Goal: Information Seeking & Learning: Learn about a topic

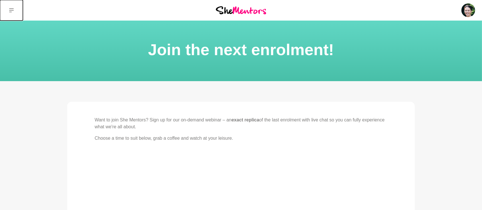
click at [13, 10] on icon at bounding box center [11, 10] width 5 height 5
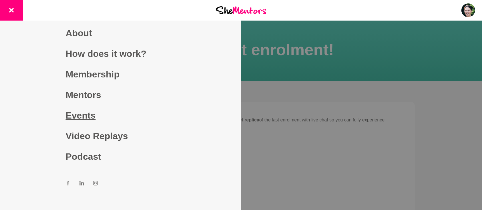
click at [80, 118] on link "Events" at bounding box center [121, 115] width 110 height 21
click at [80, 117] on link "Events" at bounding box center [121, 115] width 110 height 21
click at [238, 10] on img at bounding box center [241, 10] width 50 height 8
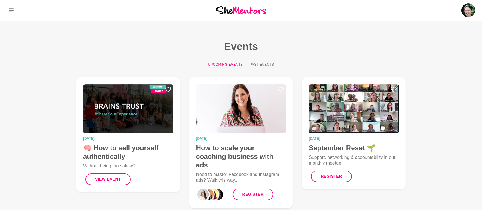
click at [261, 65] on button "Past Events" at bounding box center [262, 65] width 24 height 6
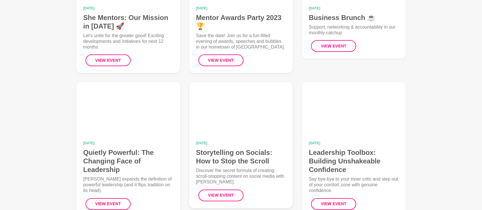
scroll to position [966, 0]
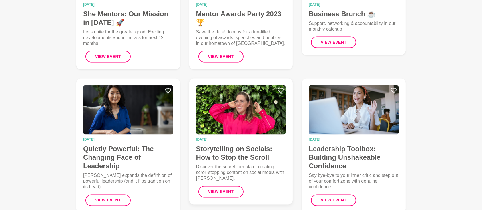
click at [238, 151] on h4 "Storytelling on Socials: How to Stop the Scroll" at bounding box center [241, 153] width 90 height 17
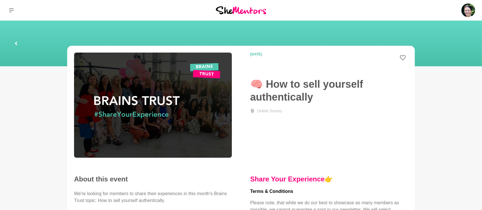
click at [17, 42] on icon at bounding box center [16, 43] width 2 height 3
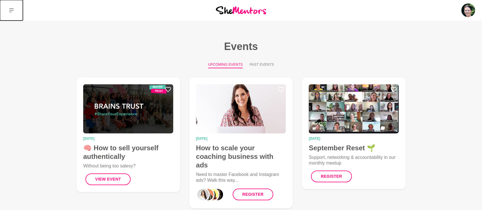
click at [7, 9] on button at bounding box center [11, 10] width 23 height 21
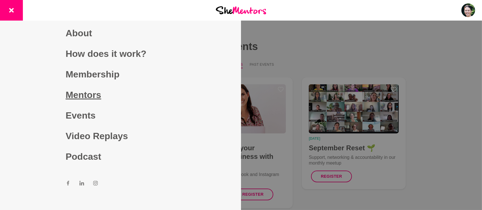
click at [87, 98] on link "Mentors" at bounding box center [121, 95] width 110 height 21
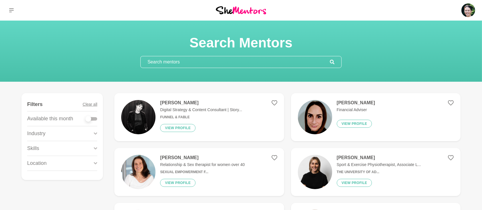
click at [95, 118] on div at bounding box center [91, 118] width 11 height 3
checkbox input "true"
click at [97, 118] on div at bounding box center [91, 118] width 11 height 3
checkbox input "true"
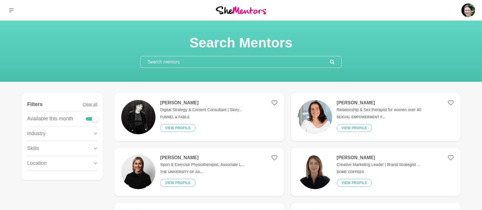
click at [96, 147] on icon at bounding box center [95, 149] width 3 height 8
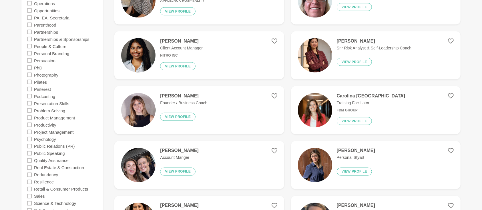
scroll to position [1017, 0]
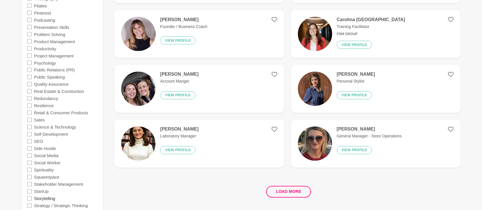
click at [50, 199] on label "Storytelling" at bounding box center [44, 198] width 21 height 7
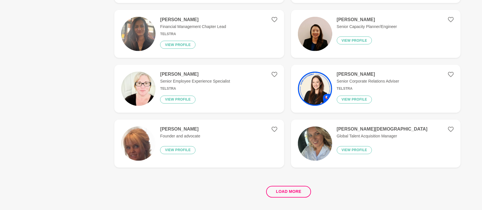
scroll to position [0, 0]
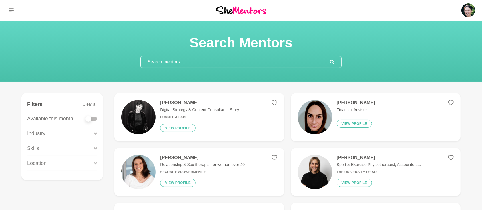
click at [96, 120] on div at bounding box center [91, 118] width 11 height 3
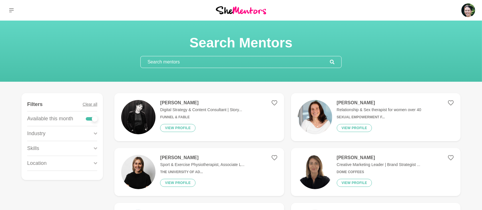
click at [95, 147] on icon at bounding box center [95, 149] width 3 height 8
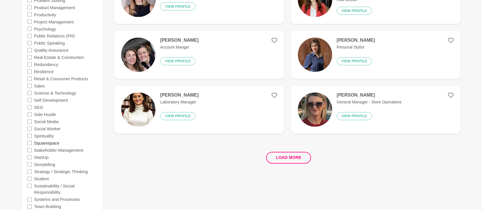
scroll to position [1118, 0]
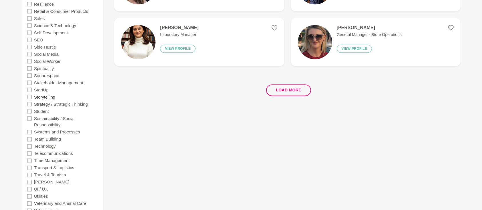
click at [53, 97] on label "Storytelling" at bounding box center [44, 96] width 21 height 7
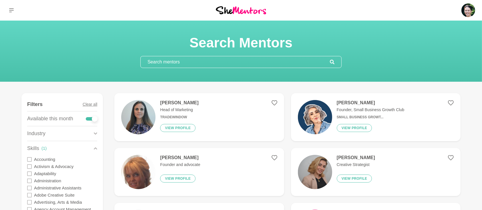
click at [88, 118] on div at bounding box center [91, 118] width 11 height 3
checkbox input "false"
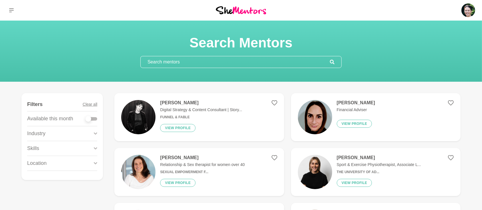
click at [96, 118] on div at bounding box center [91, 118] width 11 height 3
checkbox input "true"
click at [95, 118] on div at bounding box center [91, 118] width 11 height 3
checkbox input "true"
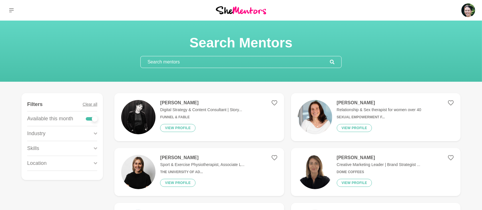
click at [94, 147] on icon at bounding box center [95, 149] width 3 height 8
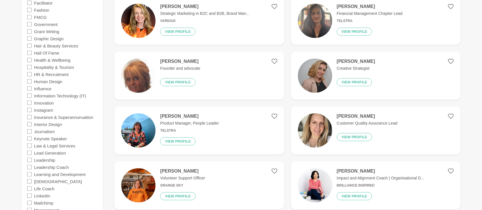
scroll to position [635, 0]
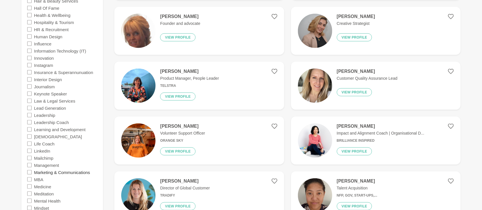
click at [59, 173] on label "Marketing & Communications" at bounding box center [62, 172] width 56 height 7
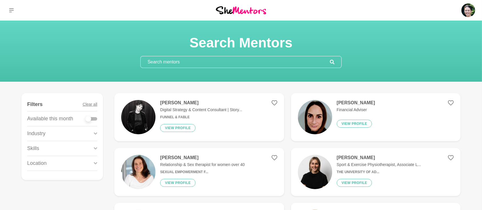
click at [96, 118] on div at bounding box center [91, 118] width 11 height 3
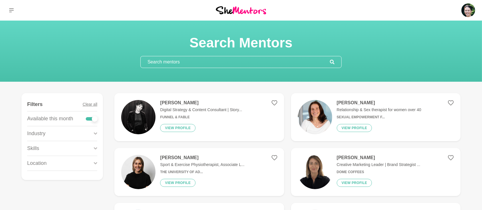
checkbox input "true"
click at [94, 150] on icon at bounding box center [95, 149] width 3 height 8
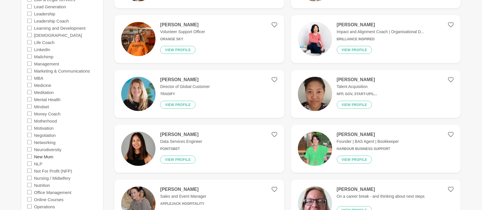
scroll to position [762, 0]
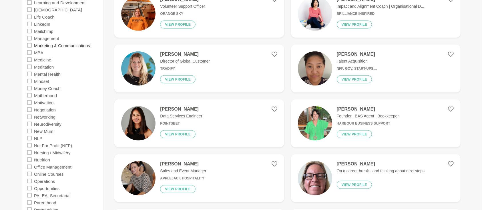
click at [74, 45] on label "Marketing & Communications" at bounding box center [62, 45] width 56 height 7
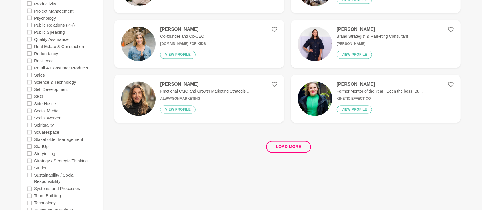
scroll to position [1067, 0]
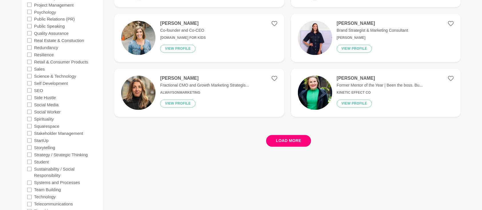
click at [293, 145] on button "Load more" at bounding box center [288, 141] width 45 height 12
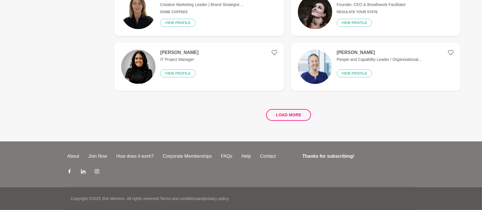
scroll to position [0, 0]
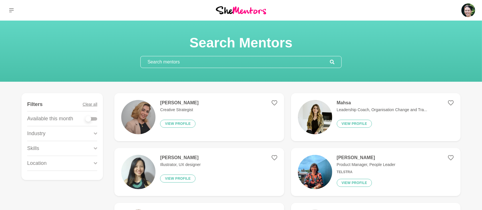
click at [96, 119] on div at bounding box center [91, 118] width 11 height 3
checkbox input "true"
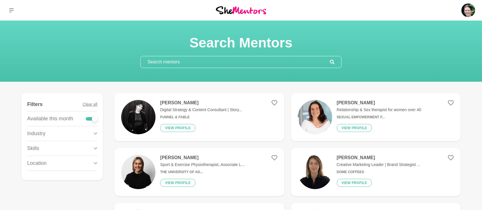
click at [96, 133] on icon at bounding box center [95, 133] width 3 height 2
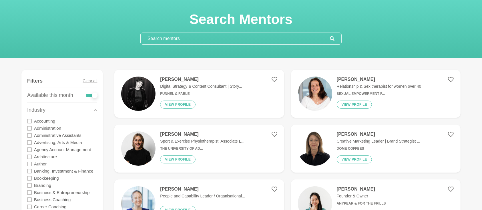
scroll to position [25, 0]
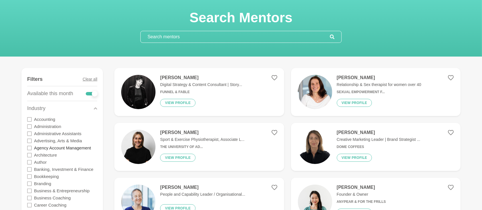
click at [75, 149] on label "Agency Account Management" at bounding box center [62, 147] width 57 height 7
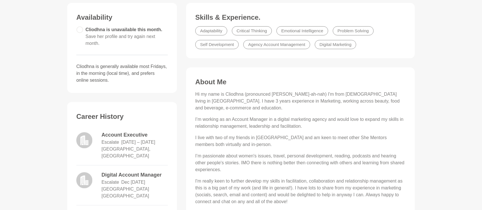
scroll to position [75, 0]
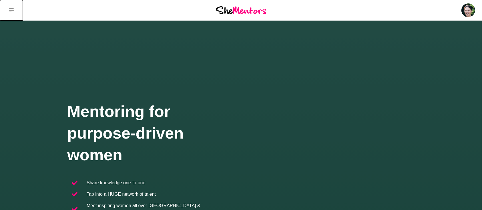
click at [13, 8] on button at bounding box center [11, 10] width 23 height 21
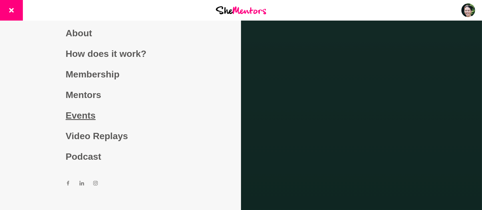
click at [82, 113] on link "Events" at bounding box center [121, 115] width 110 height 21
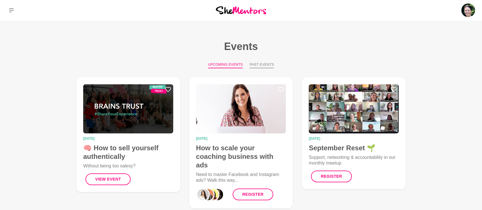
click at [256, 64] on button "Past Events" at bounding box center [262, 65] width 24 height 6
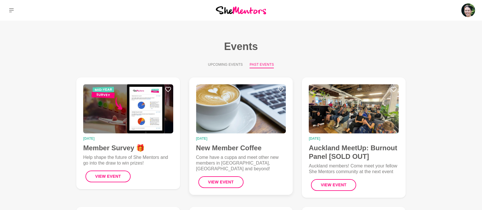
click at [244, 147] on h4 "New Member Coffee" at bounding box center [241, 148] width 90 height 9
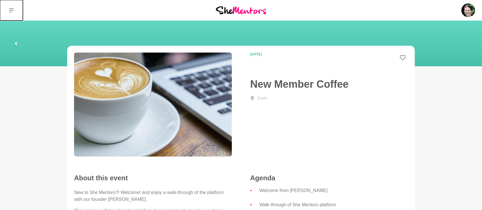
click at [12, 11] on icon at bounding box center [11, 10] width 5 height 5
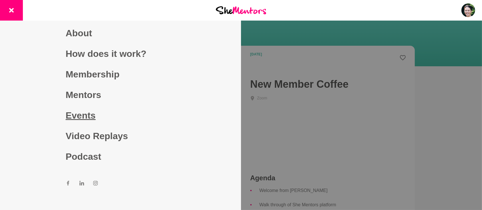
click at [78, 116] on link "Events" at bounding box center [121, 115] width 110 height 21
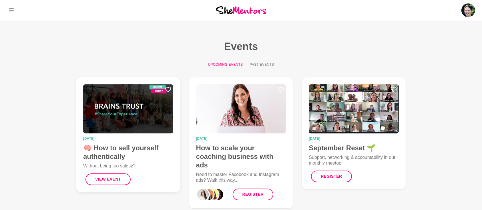
click at [146, 112] on img at bounding box center [128, 108] width 90 height 49
click at [250, 153] on h4 "How to scale your coaching business with ads" at bounding box center [241, 157] width 90 height 26
